Goal: Book appointment/travel/reservation

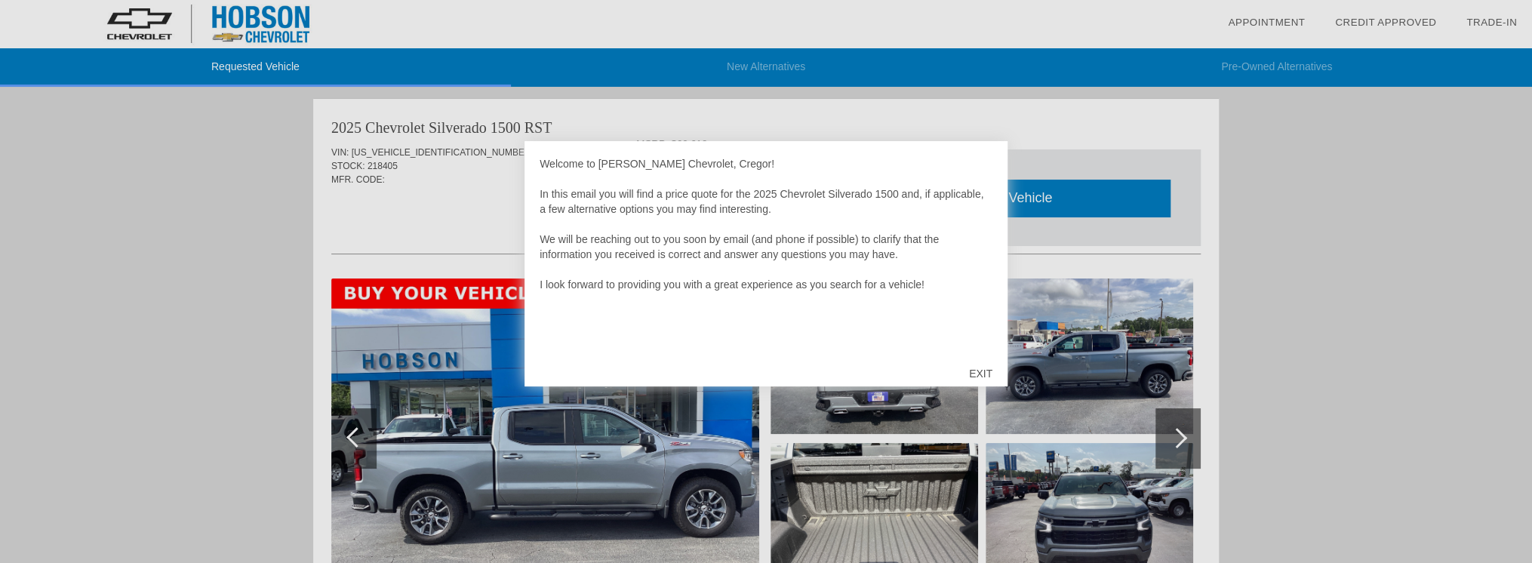
click at [987, 369] on div "EXIT" at bounding box center [981, 373] width 54 height 45
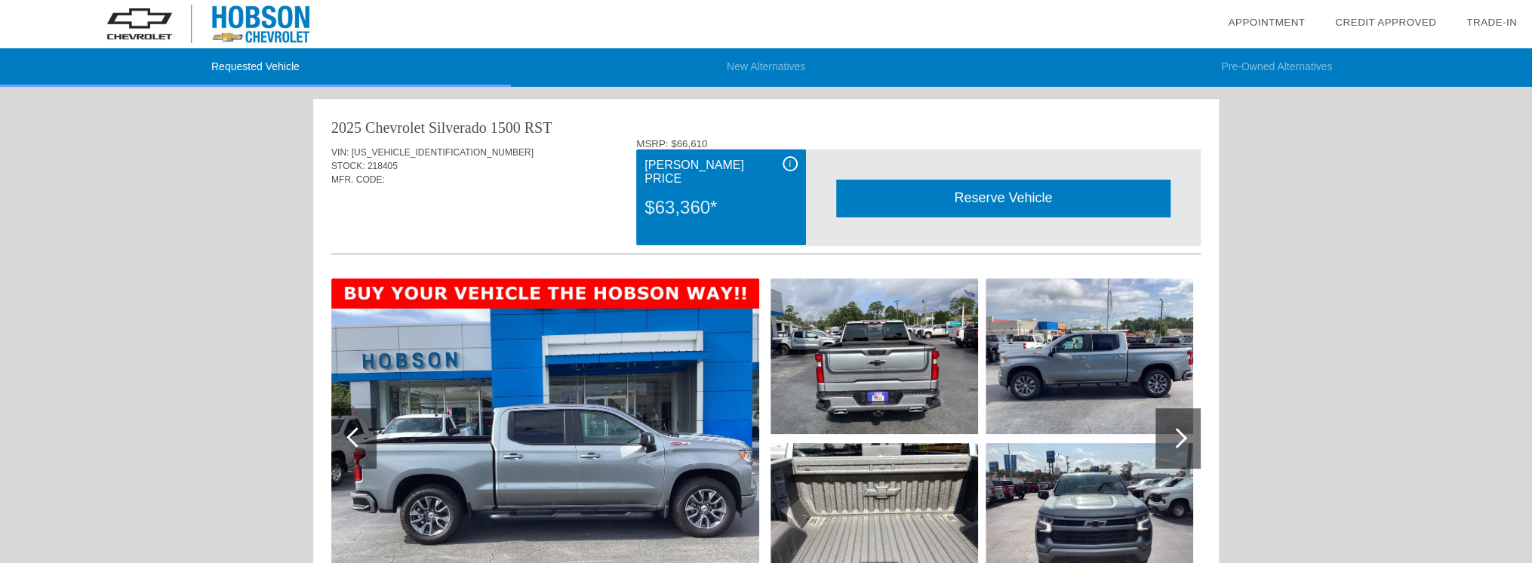
click at [710, 57] on li "New Alternatives" at bounding box center [766, 67] width 511 height 38
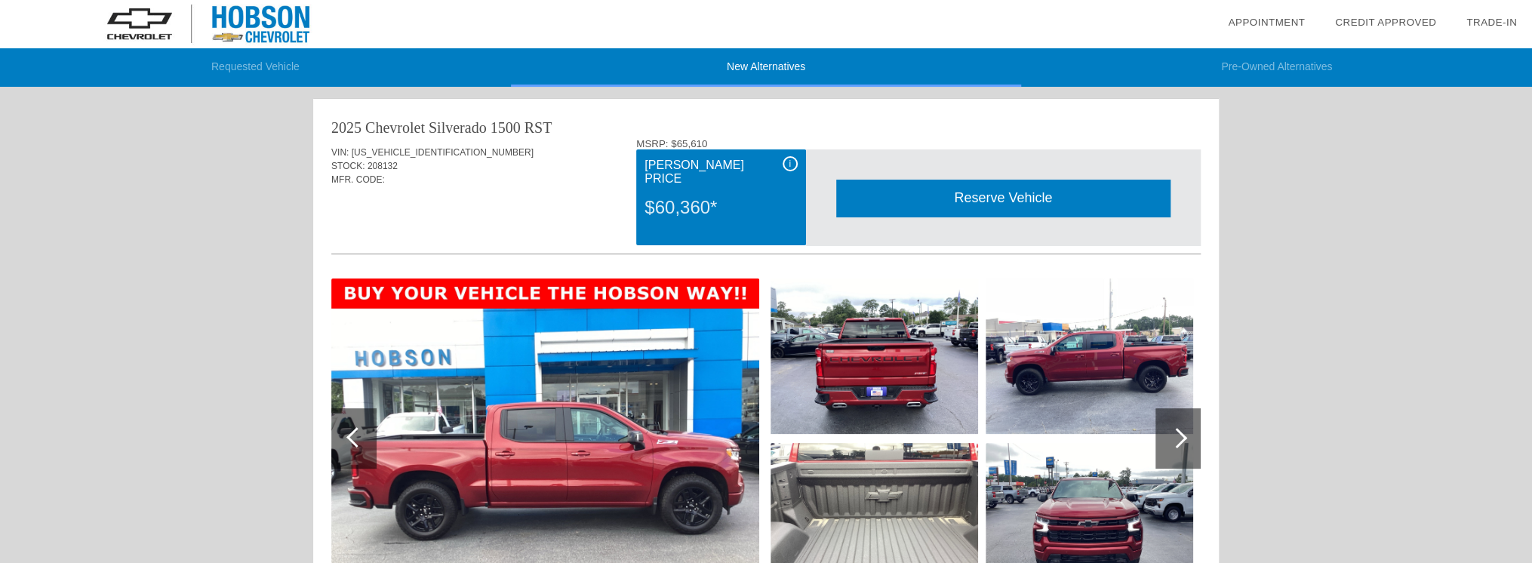
click at [1251, 80] on li "Pre-Owned Alternatives" at bounding box center [1276, 67] width 511 height 38
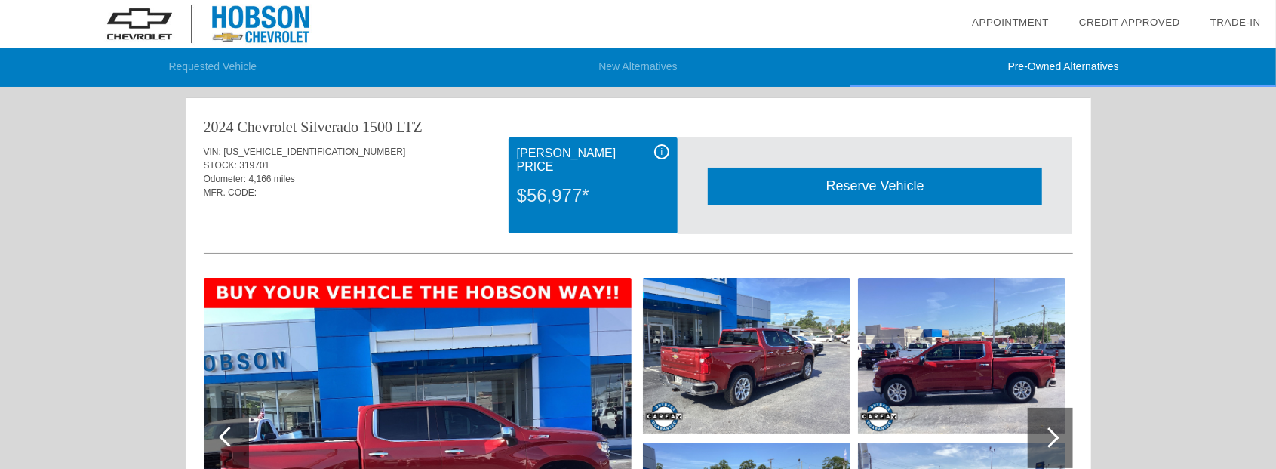
click at [219, 44] on img at bounding box center [208, 24] width 416 height 48
click at [191, 63] on li "Requested Vehicle" at bounding box center [213, 67] width 426 height 38
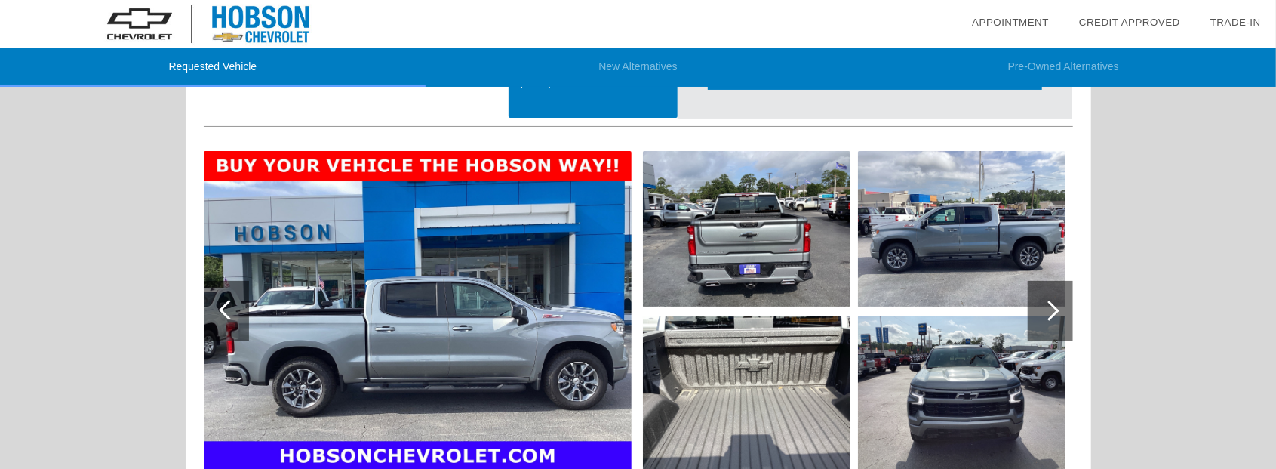
scroll to position [201, 0]
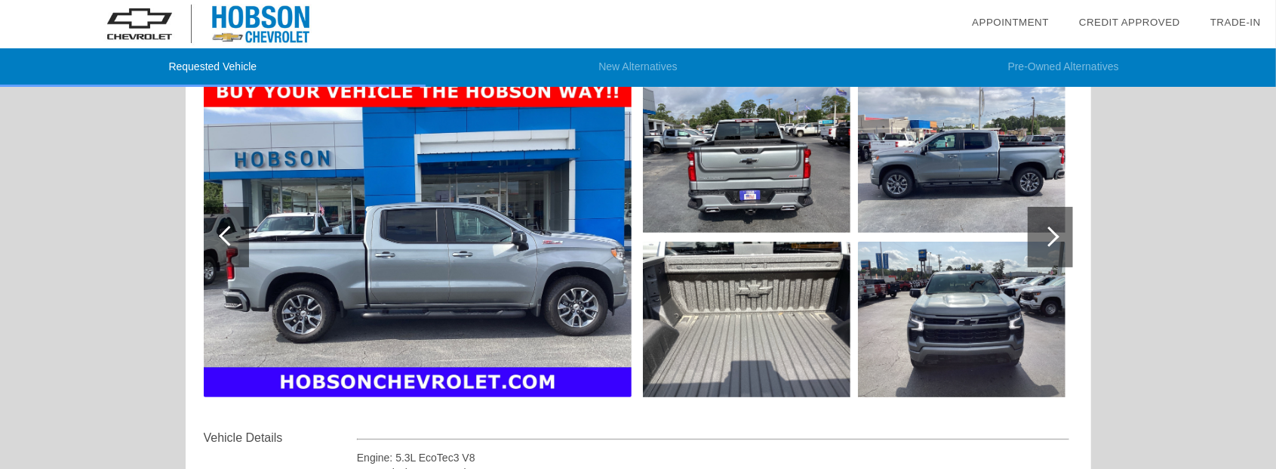
click at [1058, 232] on div at bounding box center [1050, 237] width 45 height 60
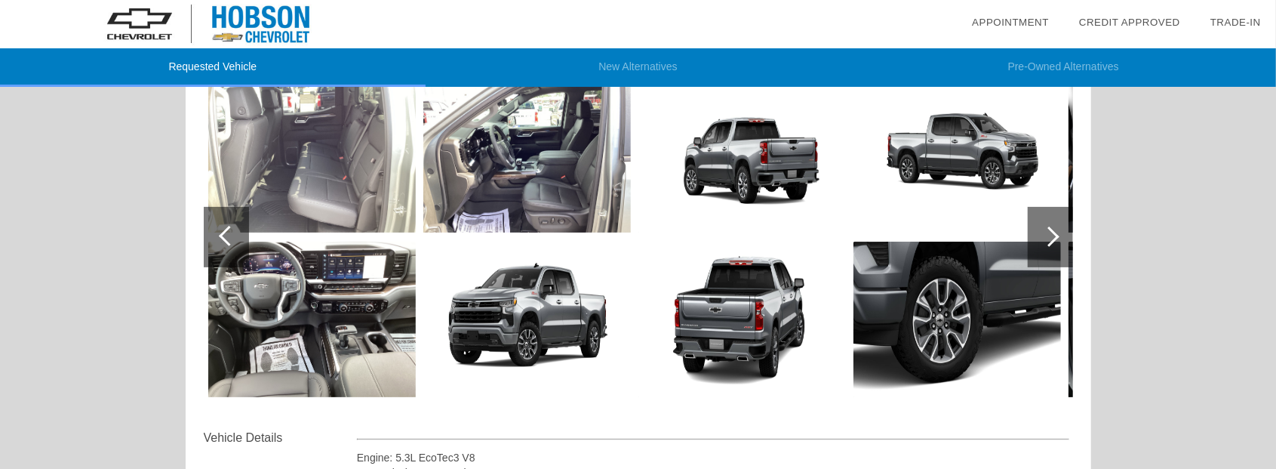
click at [1058, 232] on div at bounding box center [1050, 237] width 45 height 60
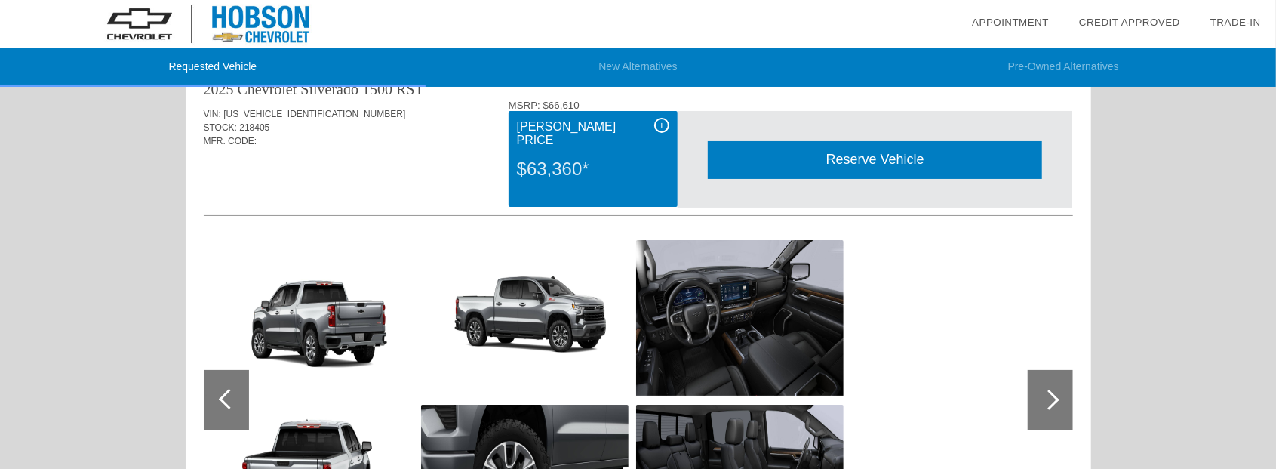
scroll to position [0, 0]
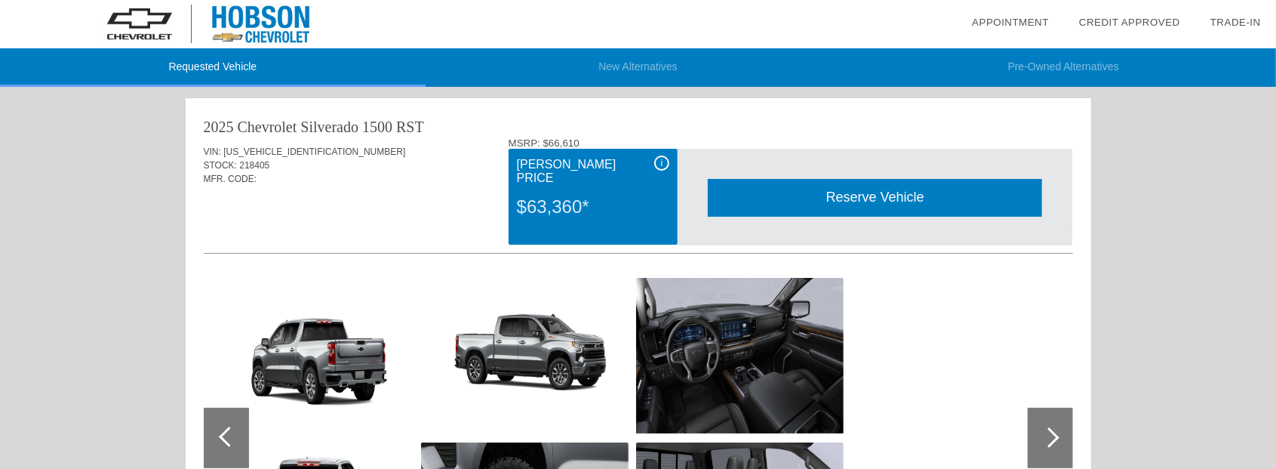
click at [651, 75] on li "New Alternatives" at bounding box center [639, 67] width 426 height 38
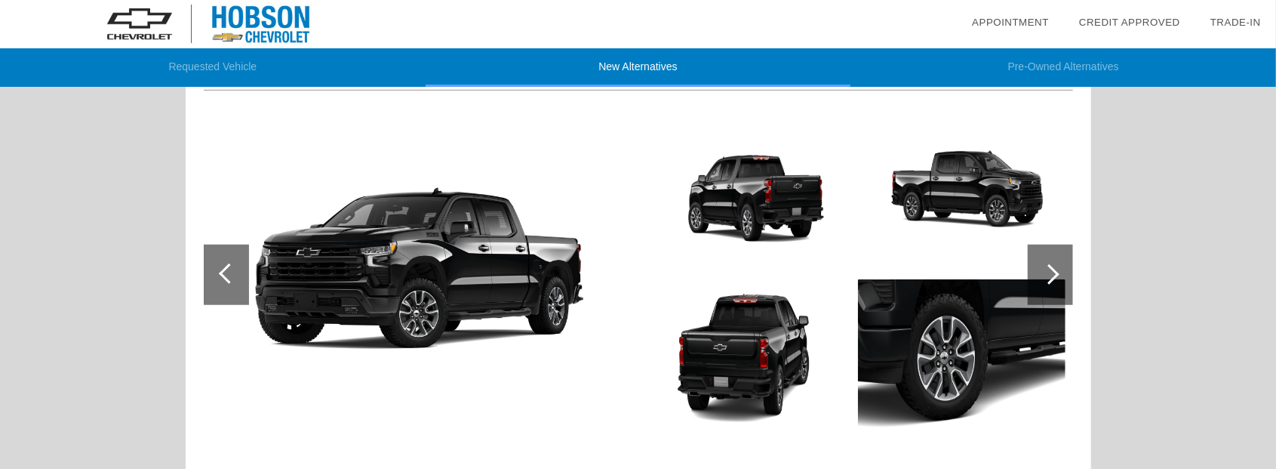
scroll to position [805, 0]
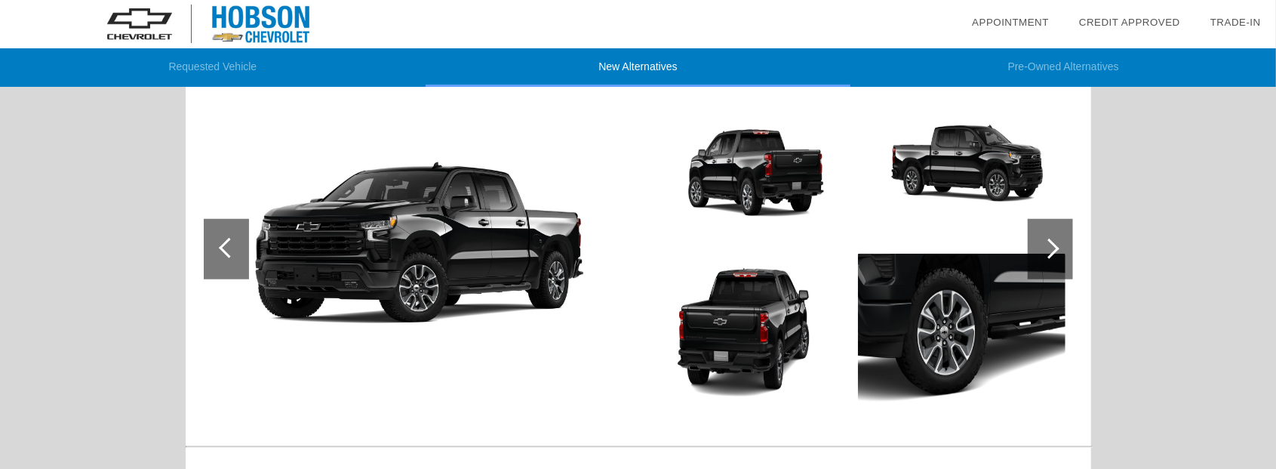
click at [1053, 59] on li "Pre-Owned Alternatives" at bounding box center [1064, 67] width 426 height 38
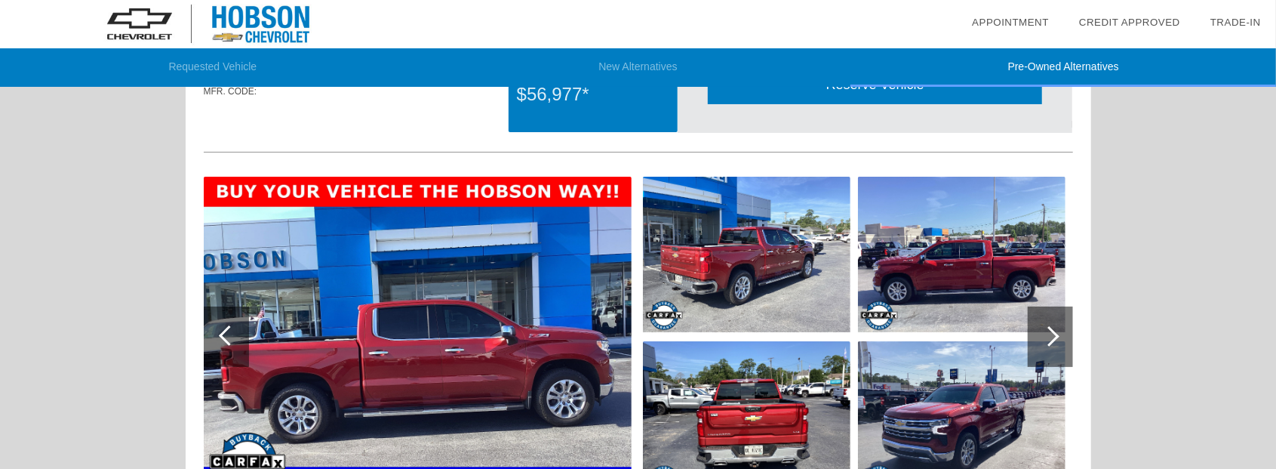
scroll to position [100, 0]
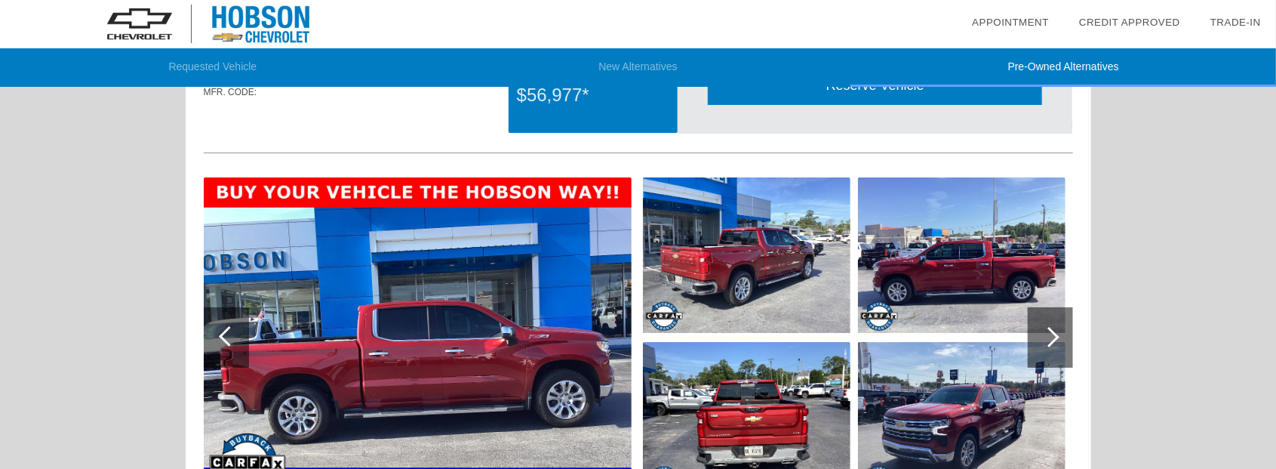
click at [1005, 20] on link "Appointment" at bounding box center [1010, 22] width 77 height 11
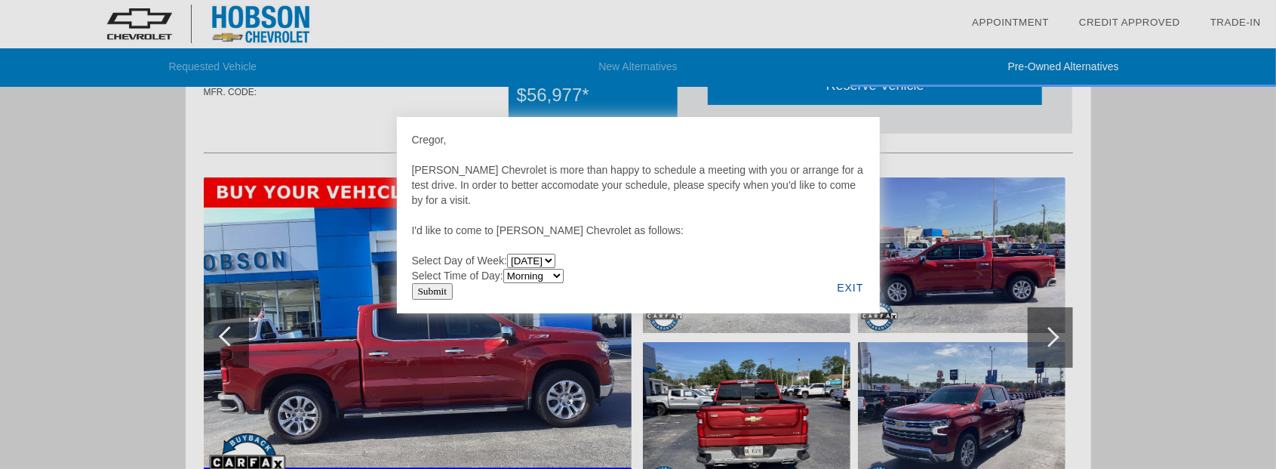
click at [530, 265] on select "[DATE] [DATE] [DATE] [DATE] [DATE] [DATE]" at bounding box center [531, 261] width 48 height 14
select select "[DATE]"
click at [507, 254] on select "[DATE] [DATE] [DATE] [DATE] [DATE] [DATE]" at bounding box center [531, 261] width 48 height 14
click at [564, 281] on select "Morning Afternoon Evening" at bounding box center [533, 276] width 60 height 14
select select "Afternoon"
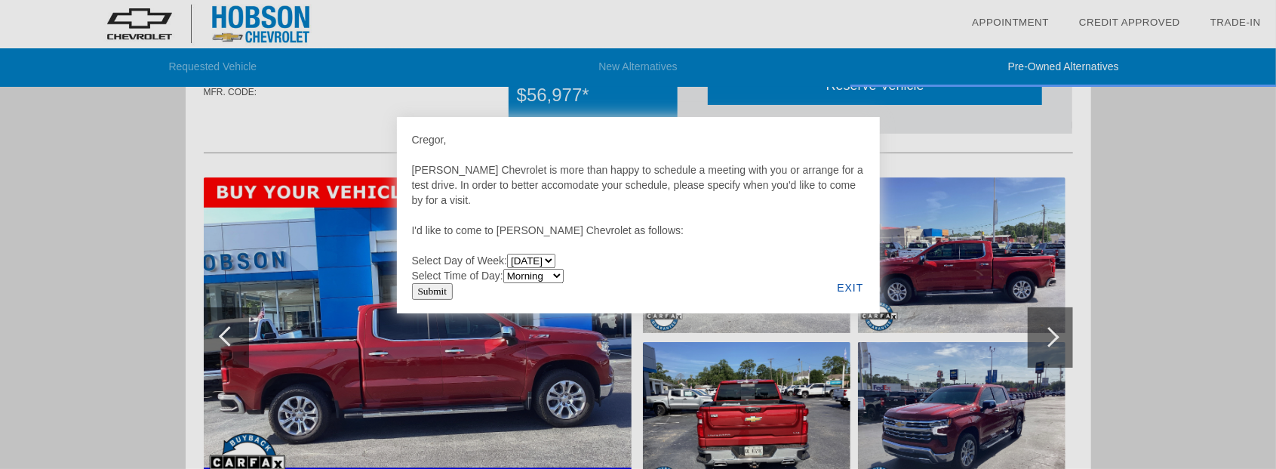
click at [504, 270] on select "Morning Afternoon Evening" at bounding box center [533, 276] width 60 height 14
click at [857, 285] on div "EXIT" at bounding box center [850, 287] width 58 height 51
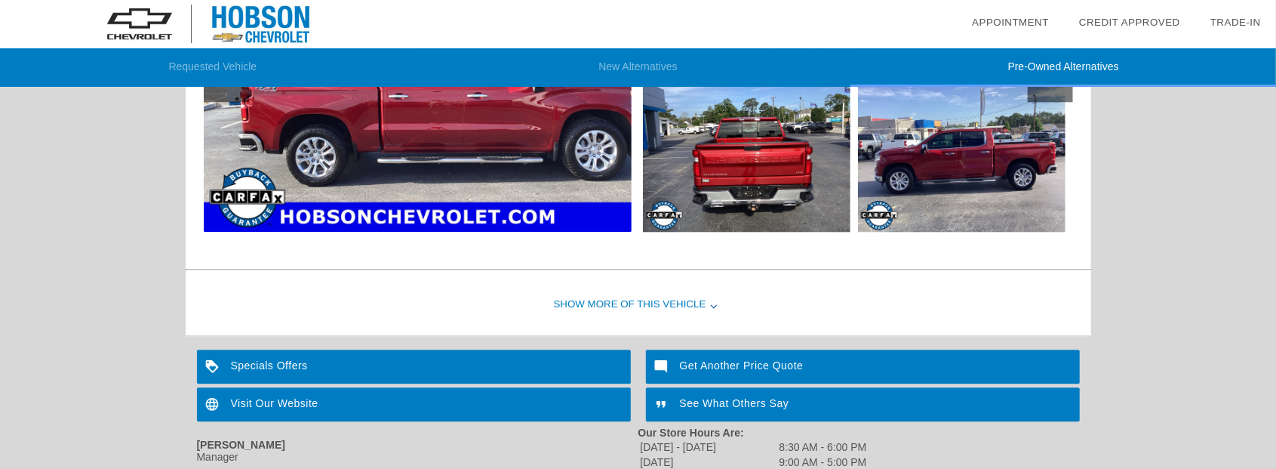
scroll to position [2648, 0]
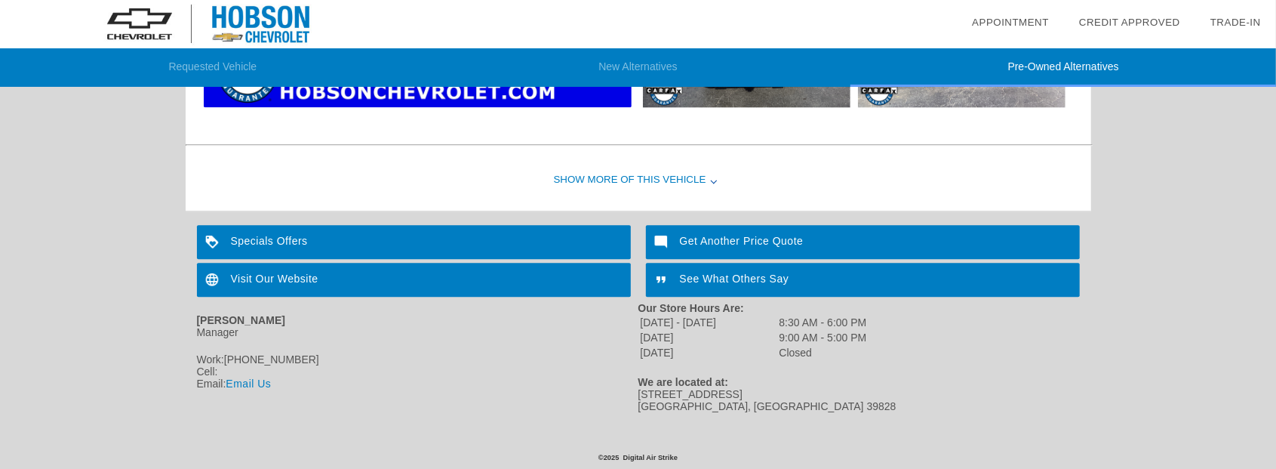
click at [713, 237] on div "Get Another Price Quote" at bounding box center [863, 242] width 434 height 34
drag, startPoint x: 201, startPoint y: 310, endPoint x: 299, endPoint y: 384, distance: 122.9
click at [299, 384] on div "[PERSON_NAME] Manager Work: [PHONE_NUMBER] Cell: Email: Email Us" at bounding box center [418, 357] width 442 height 110
drag, startPoint x: 299, startPoint y: 384, endPoint x: 537, endPoint y: 371, distance: 238.1
click at [537, 371] on div "Cell:" at bounding box center [418, 371] width 442 height 12
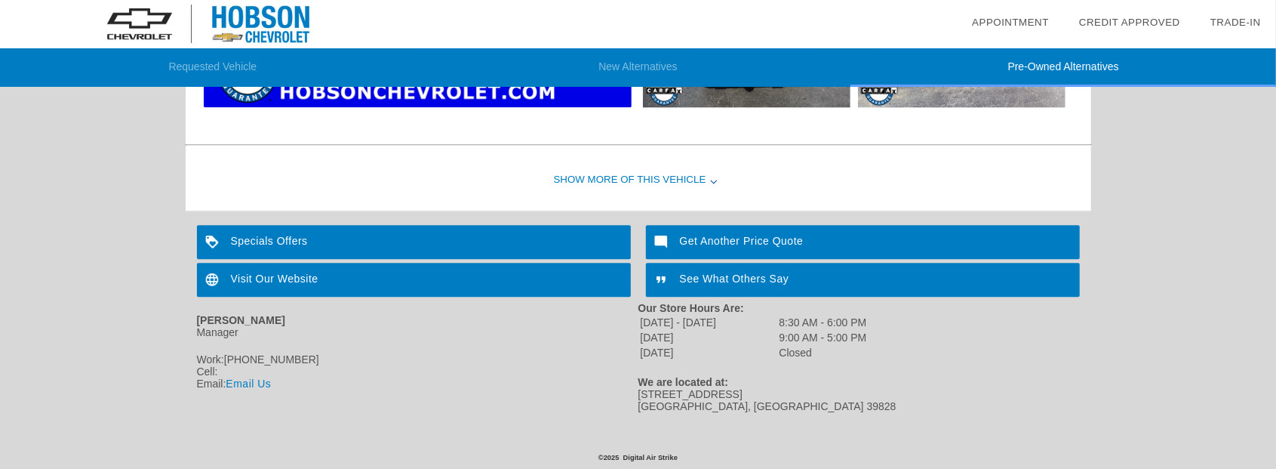
drag, startPoint x: 639, startPoint y: 305, endPoint x: 735, endPoint y: 340, distance: 102.7
click at [735, 340] on div "Our Store Hours Are: [DATE] - [DATE] 8:30 AM - 6:00 PM [DATE] 9:00 AM - 5:00 PM…" at bounding box center [860, 339] width 442 height 74
drag, startPoint x: 644, startPoint y: 379, endPoint x: 709, endPoint y: 403, distance: 69.3
click at [709, 403] on div "We are located at: [STREET_ADDRESS]" at bounding box center [860, 394] width 442 height 36
drag, startPoint x: 709, startPoint y: 403, endPoint x: 754, endPoint y: 414, distance: 46.7
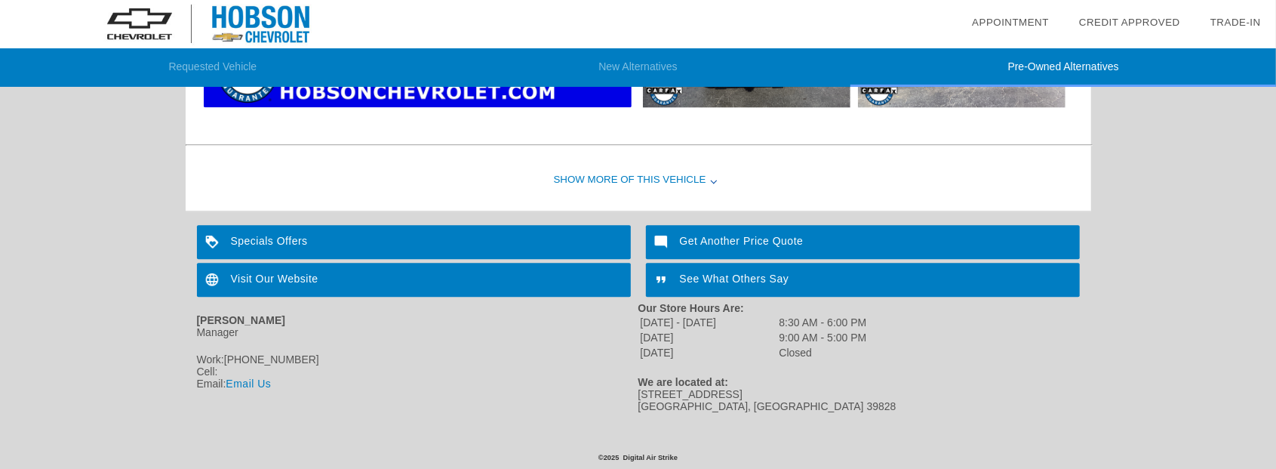
click at [753, 411] on div "[PERSON_NAME] Manager Work: [PHONE_NUMBER] Cell: Email: Email Us Our Store Hour…" at bounding box center [638, 357] width 883 height 118
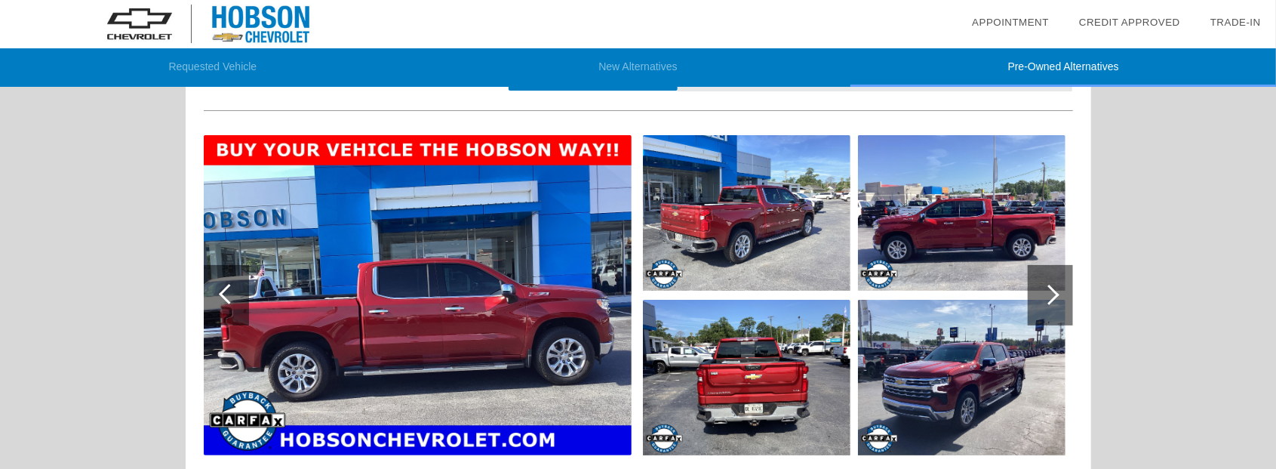
scroll to position [0, 0]
